Goal: Task Accomplishment & Management: Complete application form

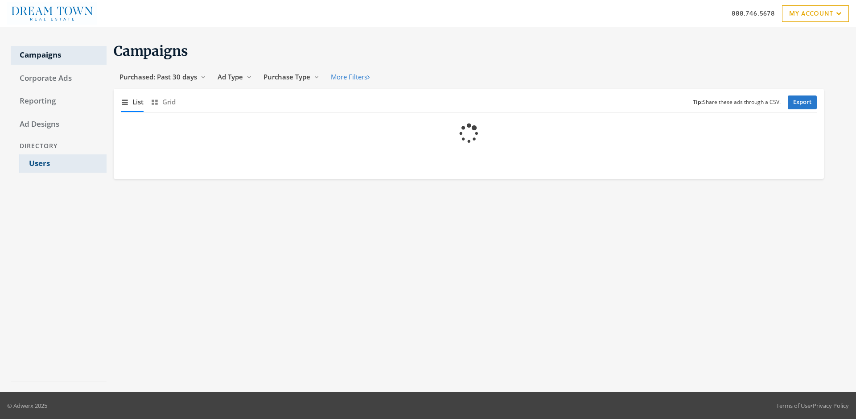
click at [63, 163] on link "Users" at bounding box center [63, 163] width 87 height 19
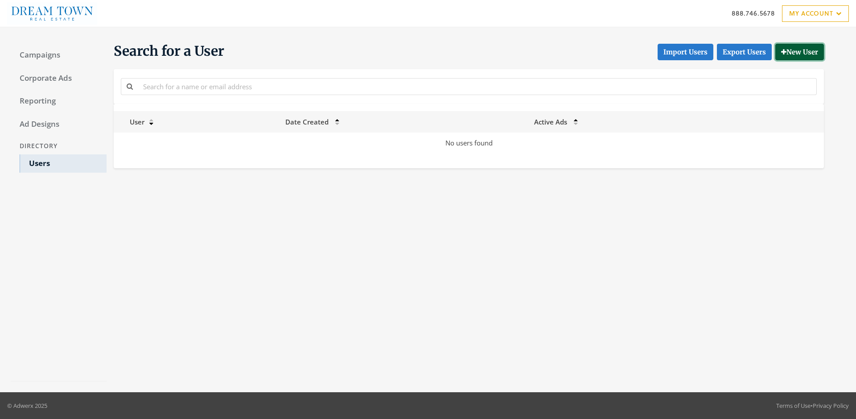
click at [798, 52] on button "New User" at bounding box center [799, 52] width 49 height 16
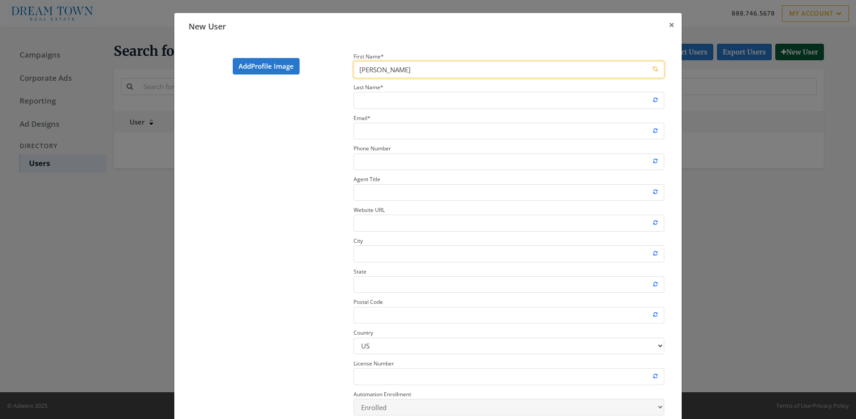
type input "[PERSON_NAME]"
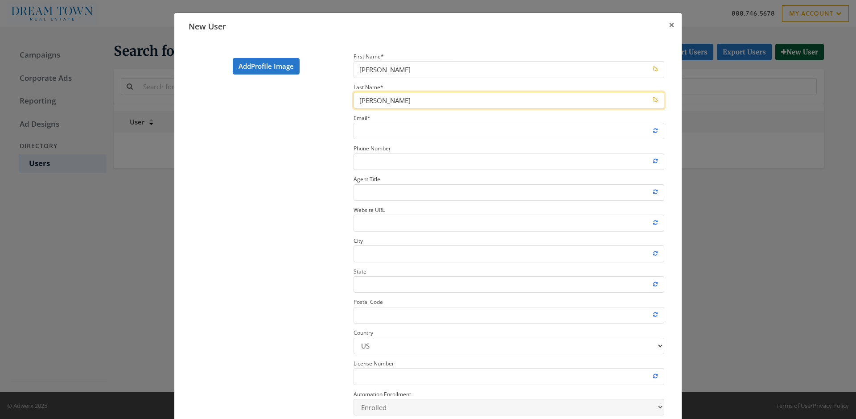
type input "[PERSON_NAME]"
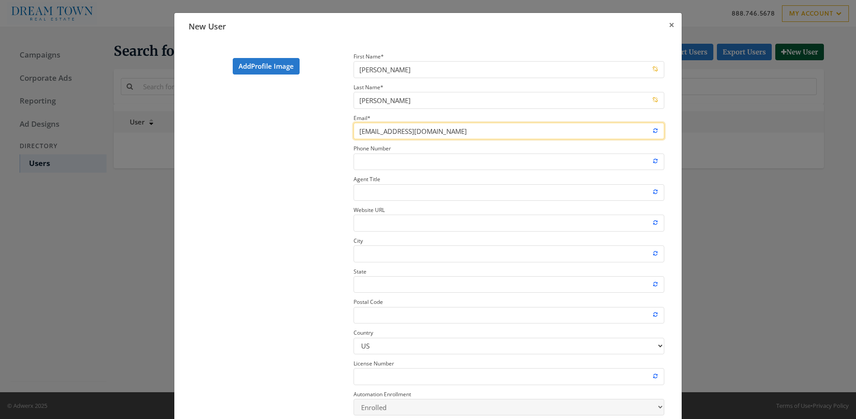
type input "[EMAIL_ADDRESS][DOMAIN_NAME]"
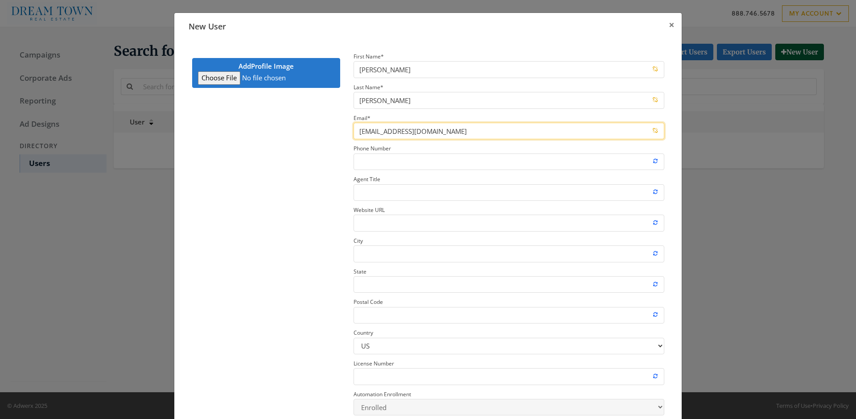
type input "C:\fakepath\download.jpeg"
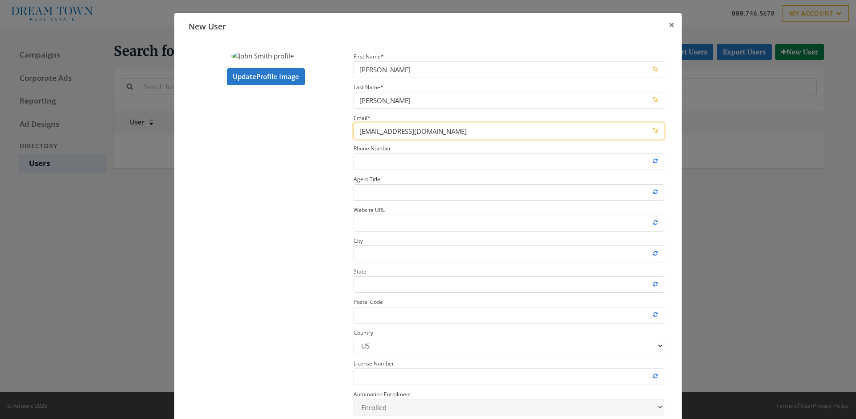
type input "[EMAIL_ADDRESS][DOMAIN_NAME]"
